Goal: Find specific fact: Find specific fact

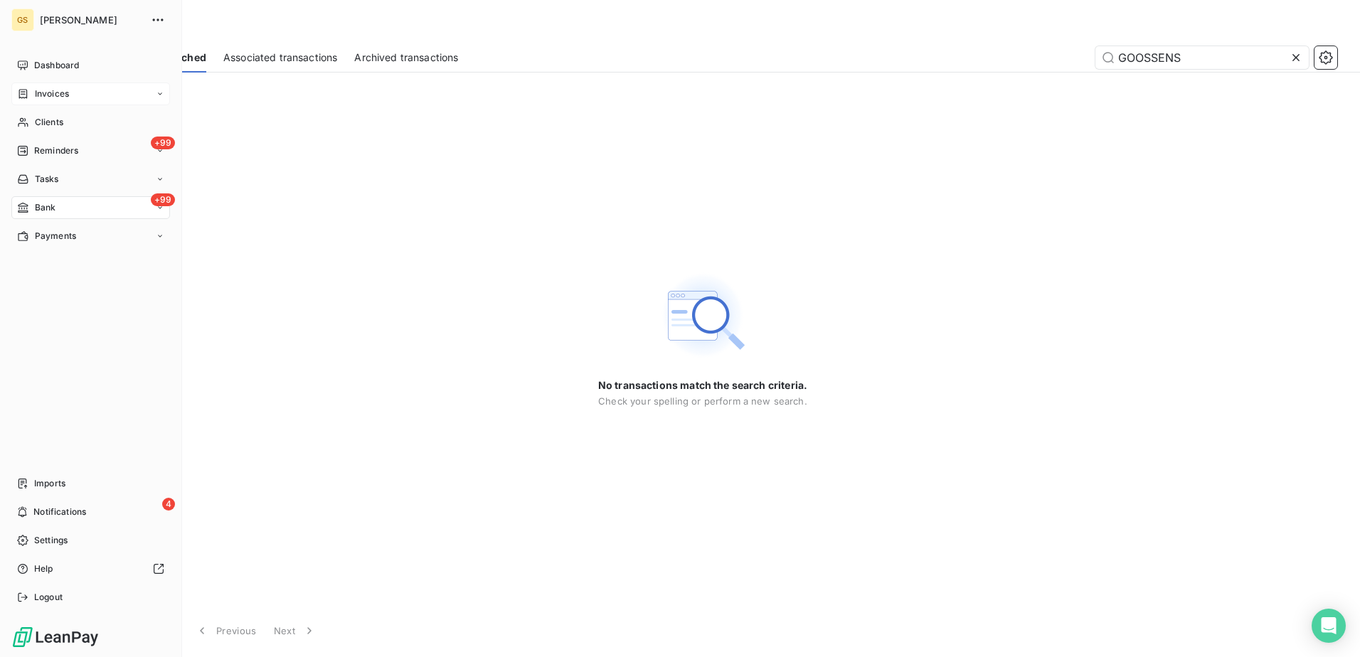
click at [69, 100] on span "Invoices" at bounding box center [52, 93] width 34 height 13
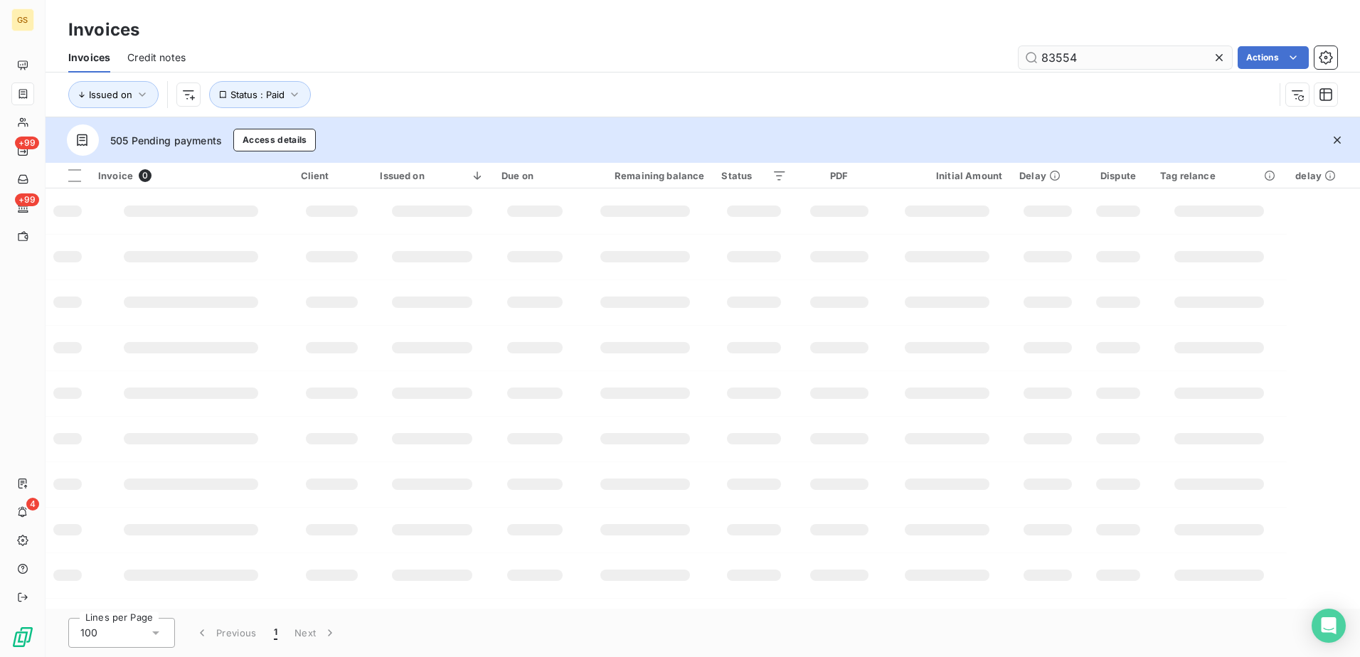
click at [1104, 58] on input "83554" at bounding box center [1124, 57] width 213 height 23
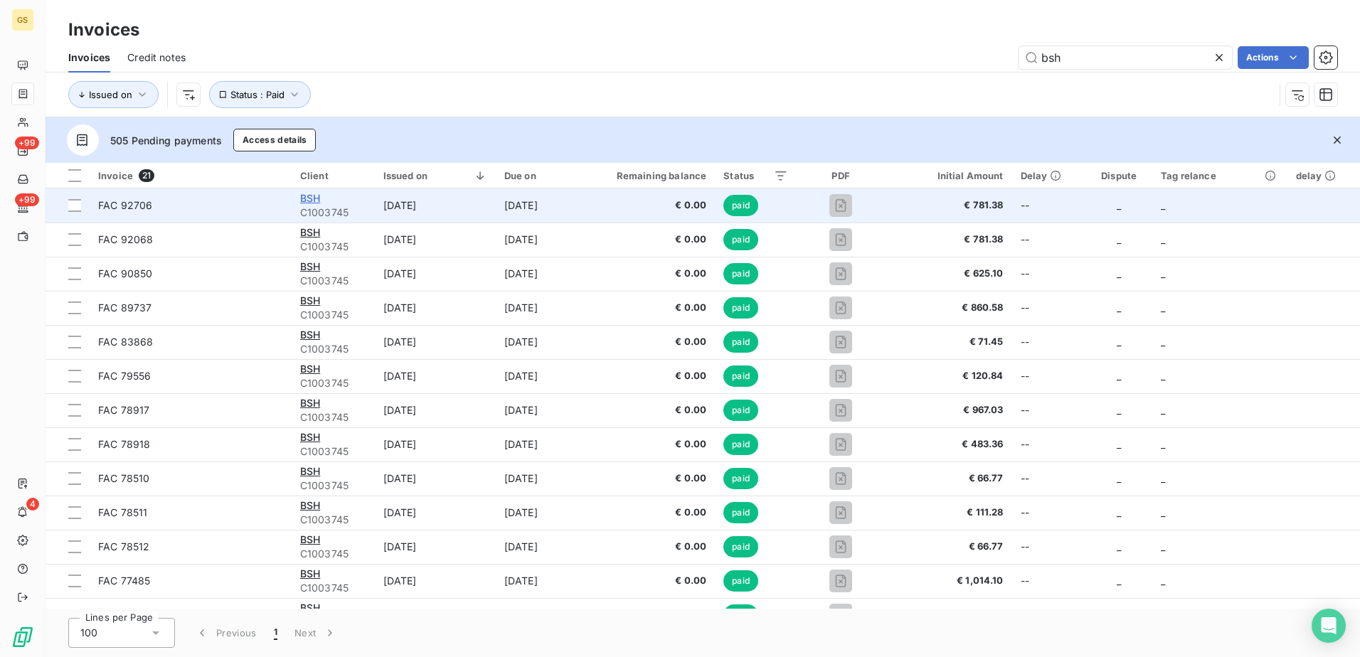
type input "bsh"
click at [312, 196] on span "BSH" at bounding box center [310, 198] width 20 height 12
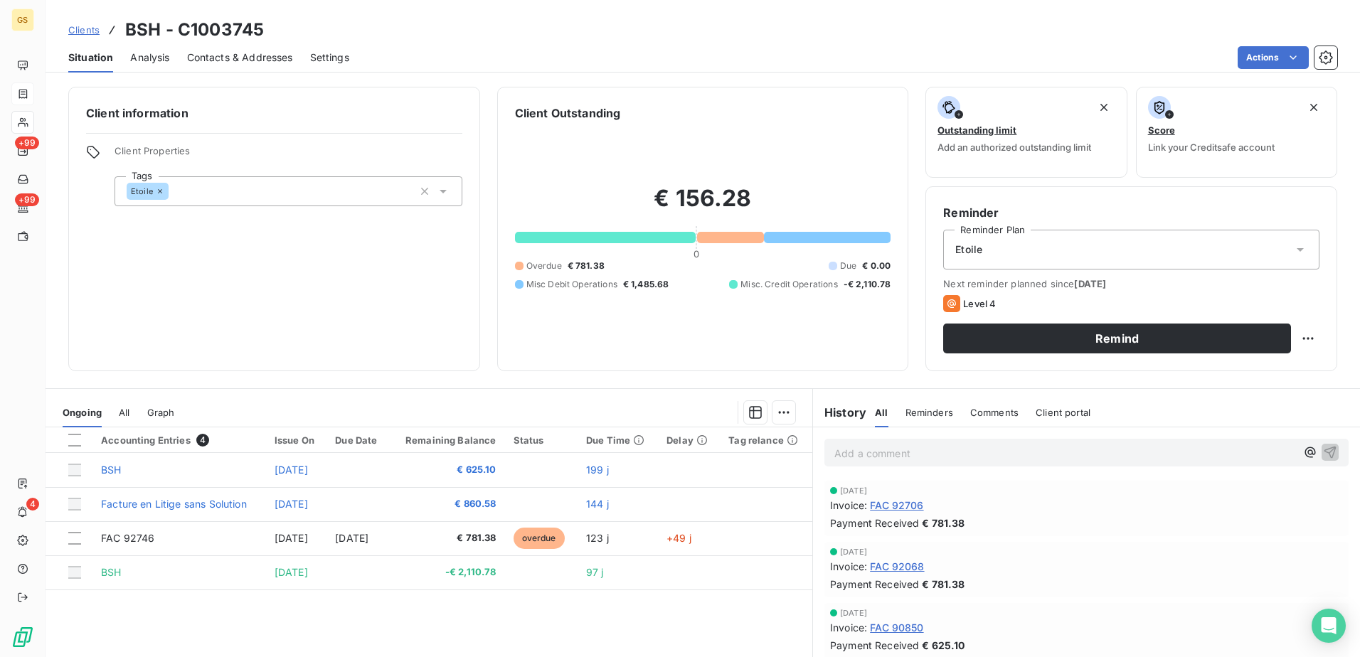
click at [117, 412] on div "Ongoing All Graph" at bounding box center [429, 412] width 767 height 30
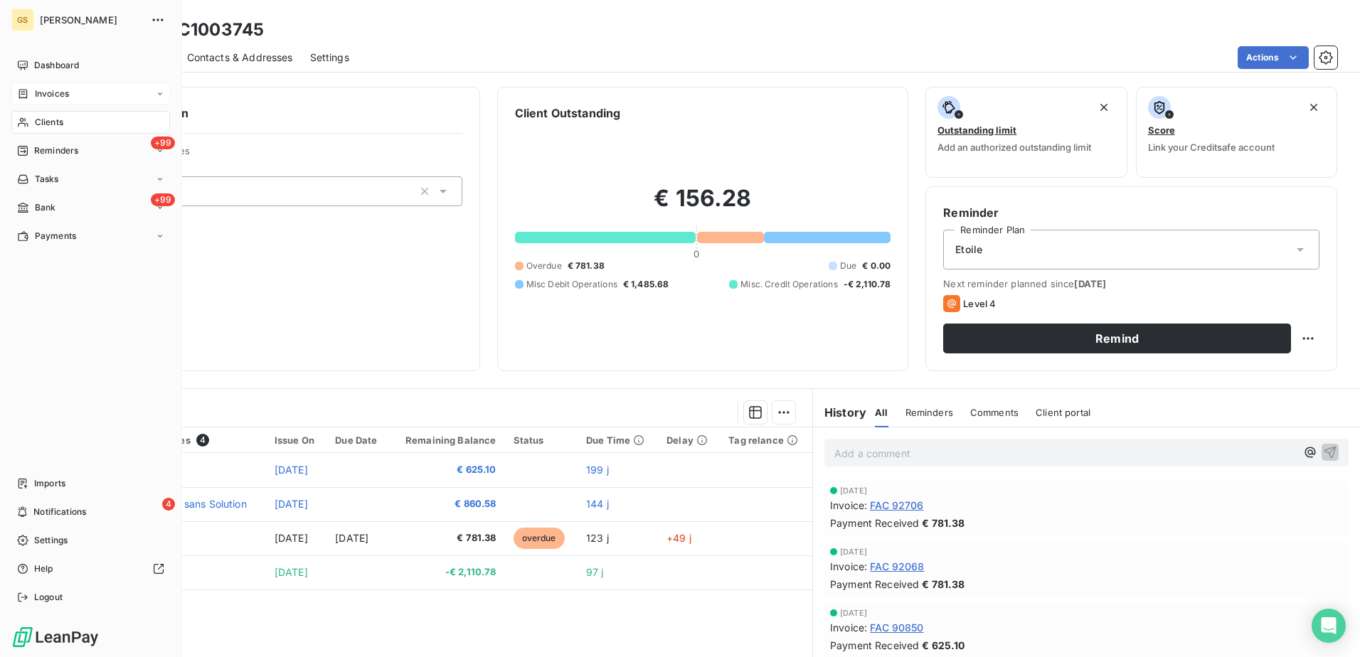
click at [52, 125] on span "Clients" at bounding box center [49, 122] width 28 height 13
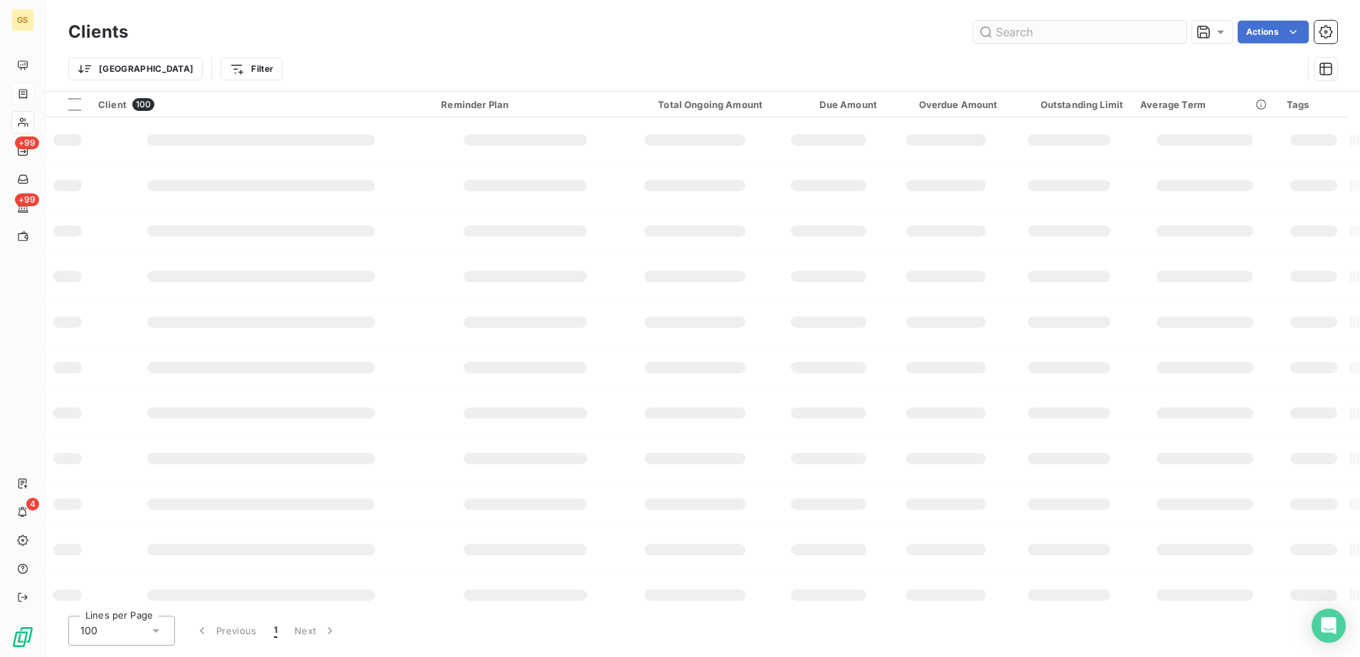
click at [1064, 40] on input "text" at bounding box center [1079, 32] width 213 height 23
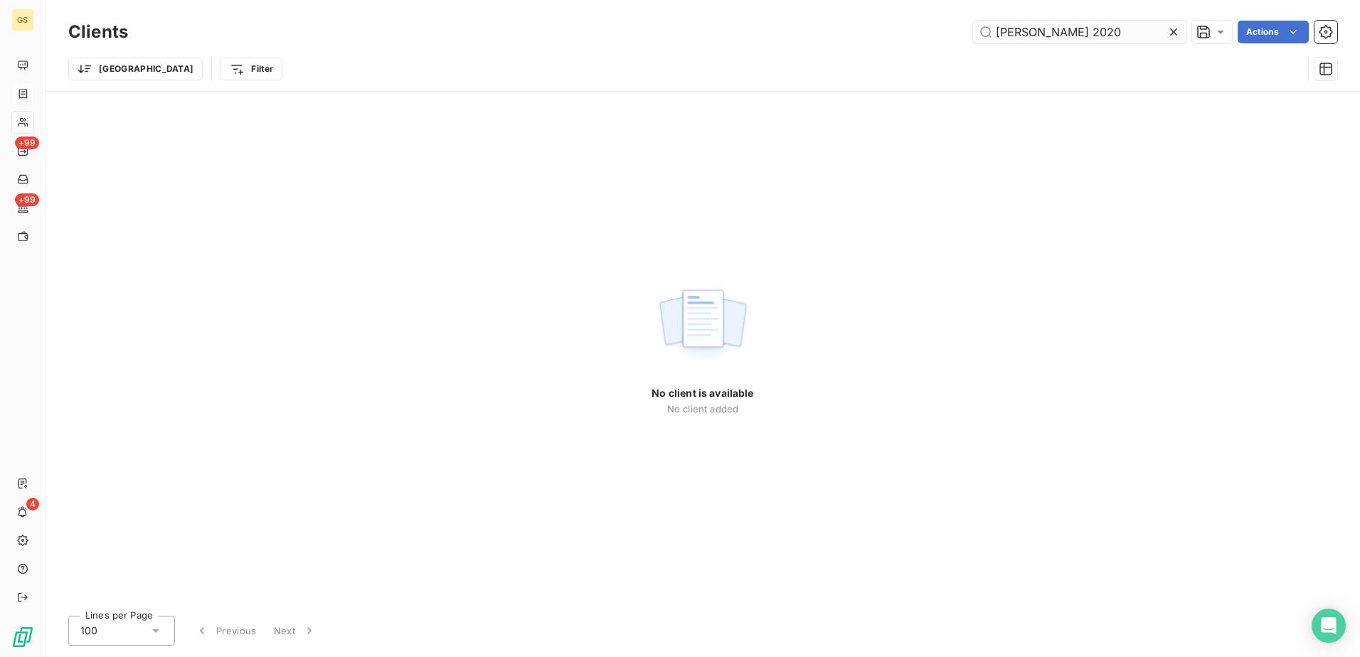
click at [1077, 35] on input "[PERSON_NAME] 2020" at bounding box center [1079, 32] width 213 height 23
drag, startPoint x: 1077, startPoint y: 35, endPoint x: 1143, endPoint y: 63, distance: 71.3
click at [1079, 35] on input "[PERSON_NAME] 2020" at bounding box center [1079, 32] width 213 height 23
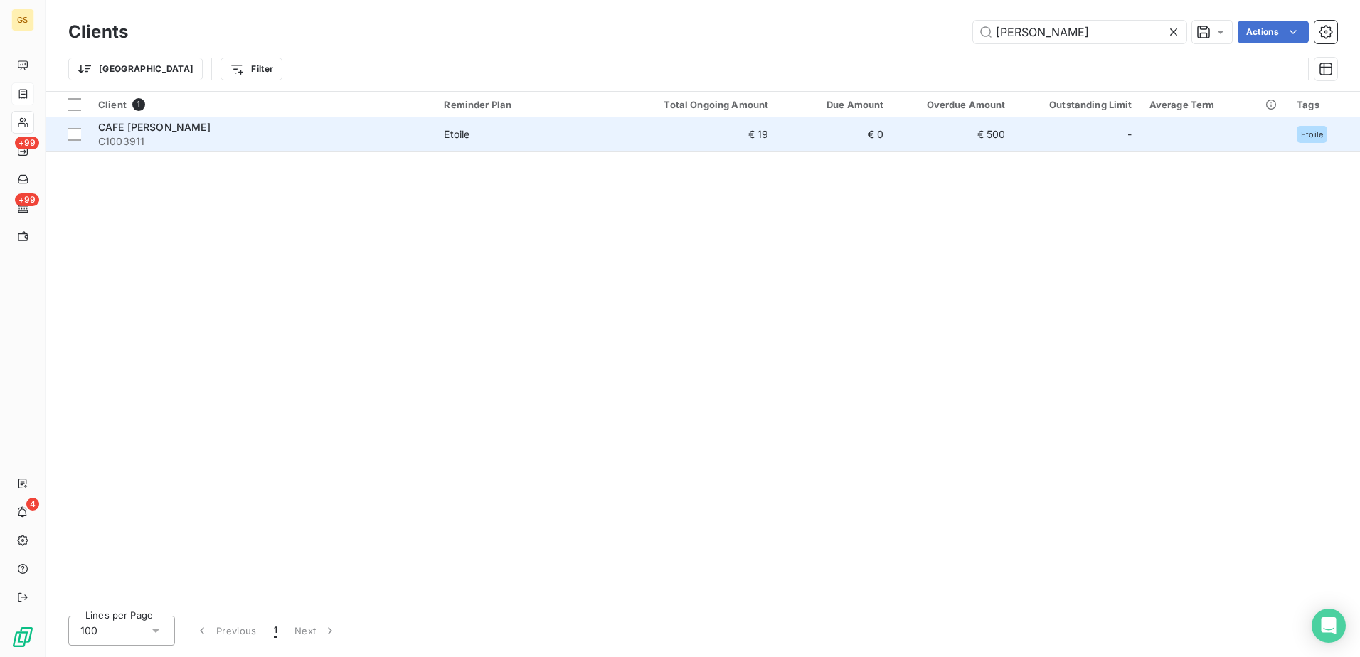
type input "[PERSON_NAME]"
click at [326, 125] on div "CAFE [PERSON_NAME]" at bounding box center [262, 127] width 329 height 14
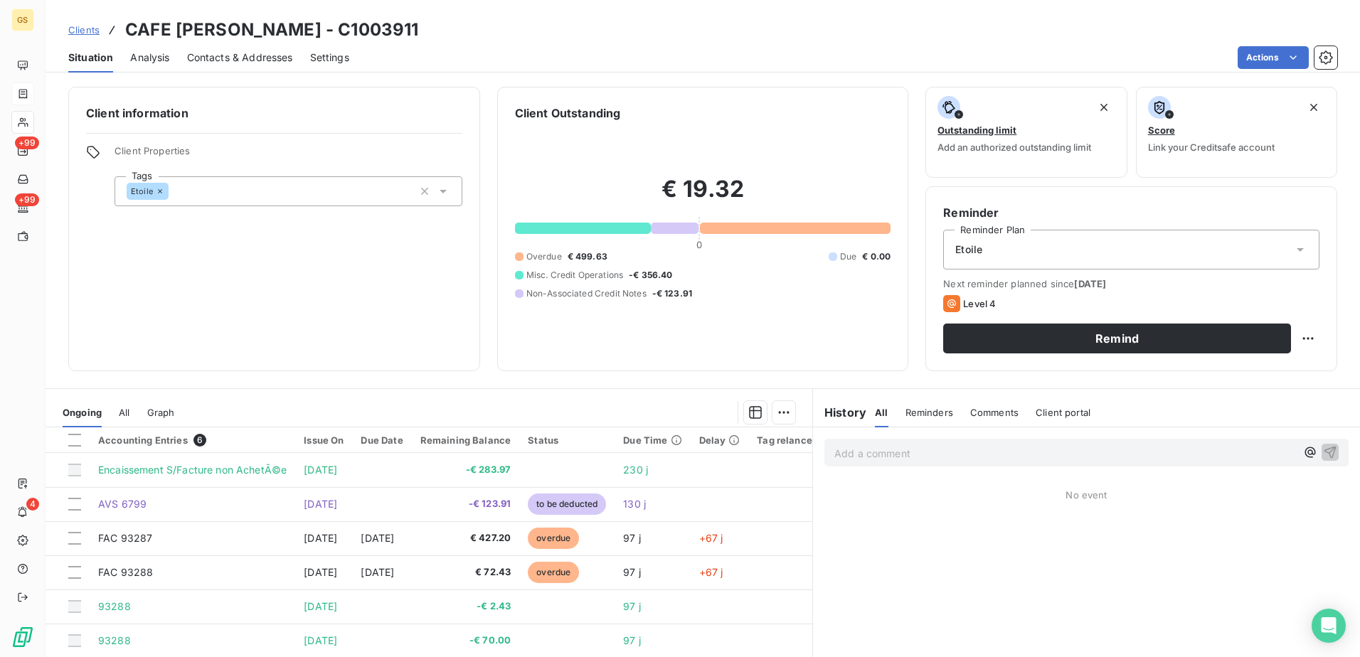
click at [291, 75] on div "Clients CAFE [PERSON_NAME] - C1003911 Situation Analysis Contacts & Addresses S…" at bounding box center [703, 328] width 1314 height 657
click at [276, 63] on span "Contacts & Addresses" at bounding box center [240, 57] width 106 height 14
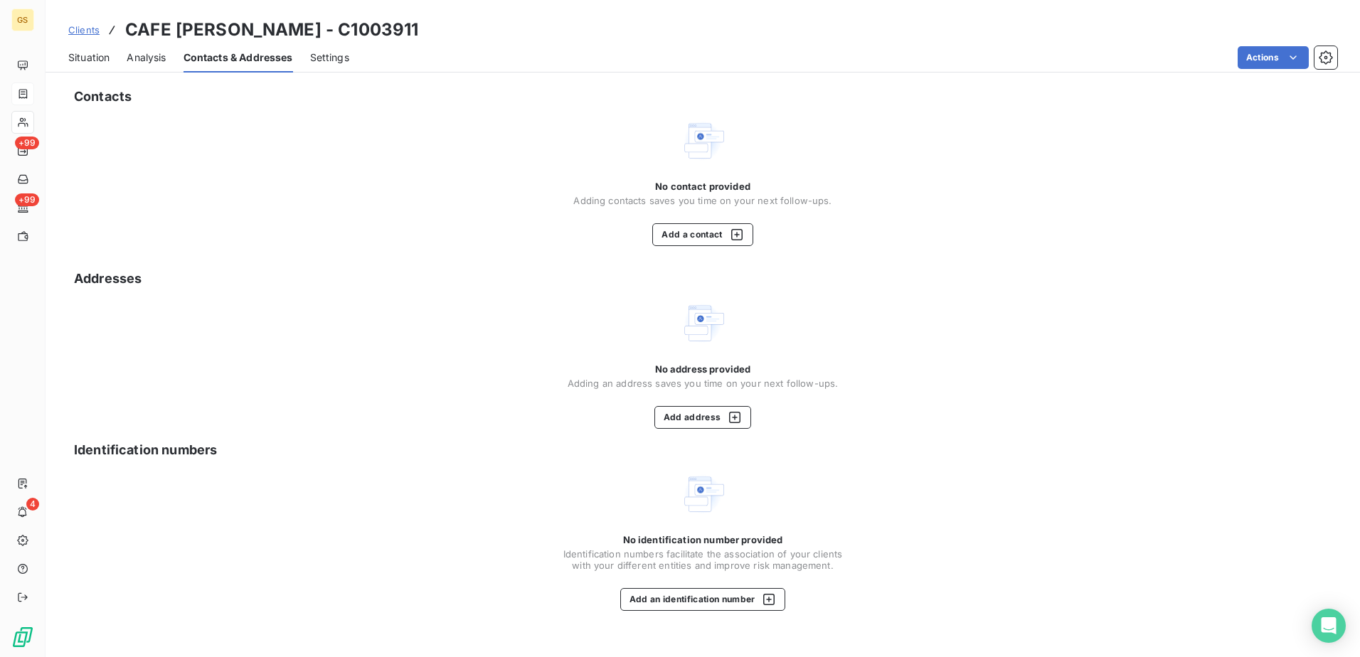
click at [73, 56] on span "Situation" at bounding box center [88, 57] width 41 height 14
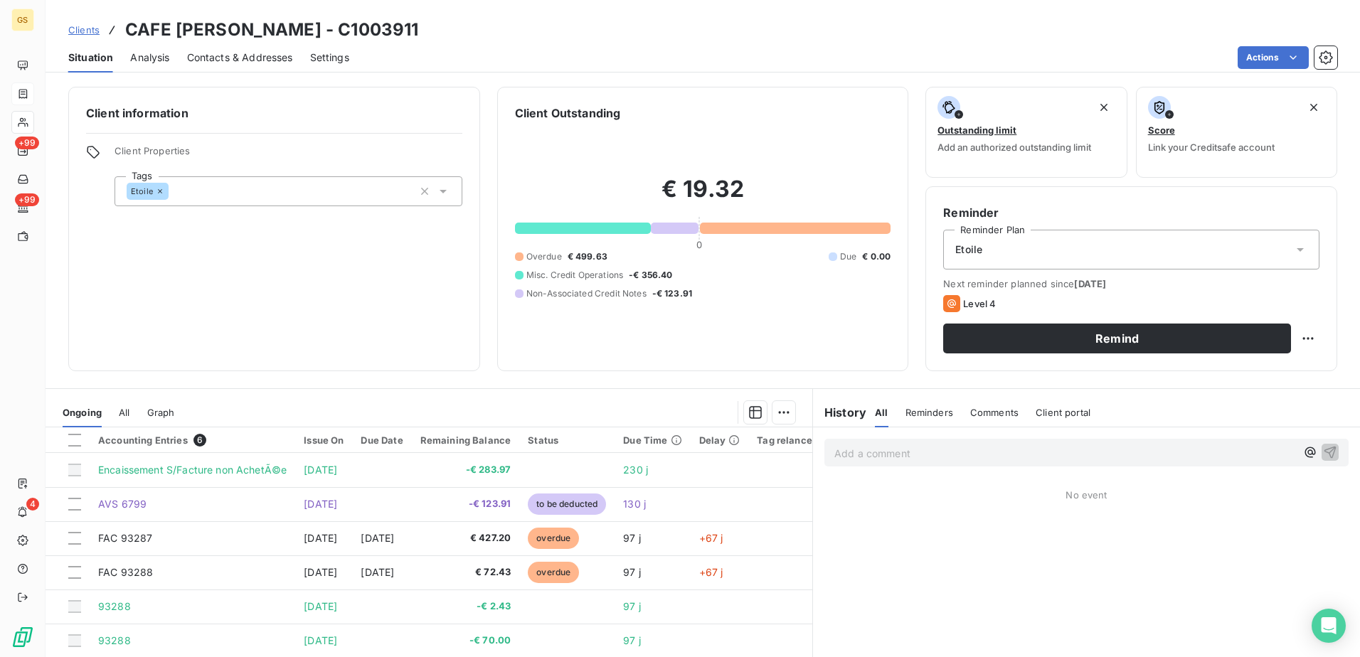
click at [360, 33] on h3 "CAFE [PERSON_NAME] - C1003911" at bounding box center [271, 30] width 293 height 26
copy h3 "C1003911"
